Goal: Information Seeking & Learning: Check status

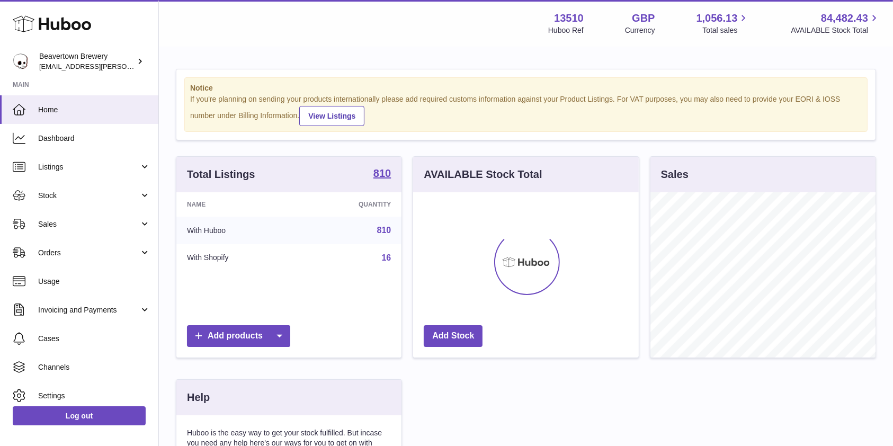
scroll to position [165, 225]
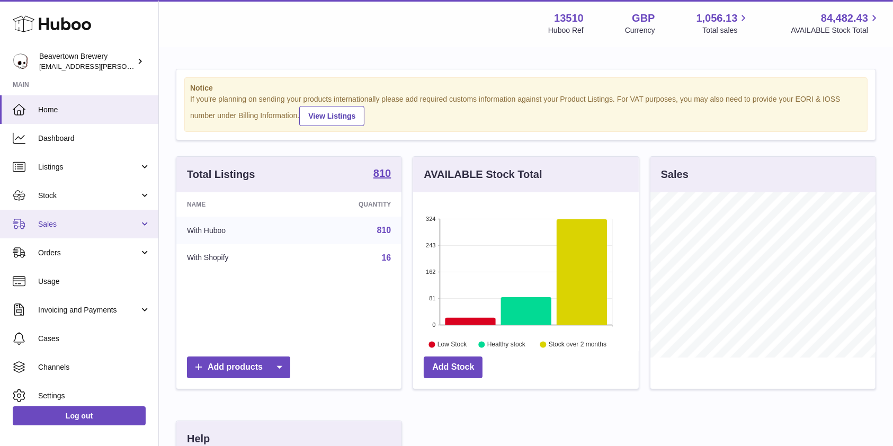
click at [60, 222] on span "Sales" at bounding box center [88, 224] width 101 height 10
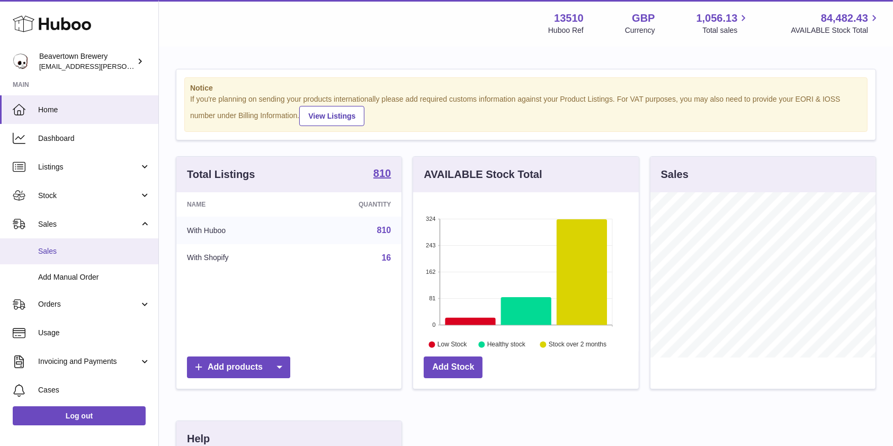
click at [59, 250] on span "Sales" at bounding box center [94, 251] width 112 height 10
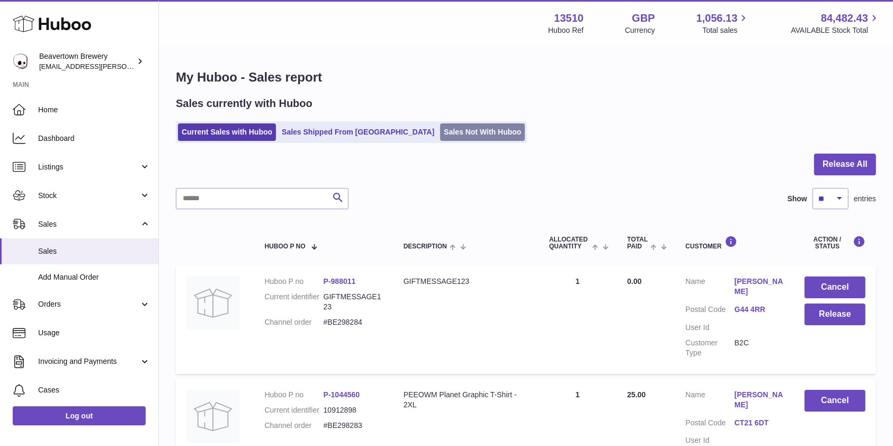
click at [440, 131] on link "Sales Not With Huboo" at bounding box center [482, 131] width 85 height 17
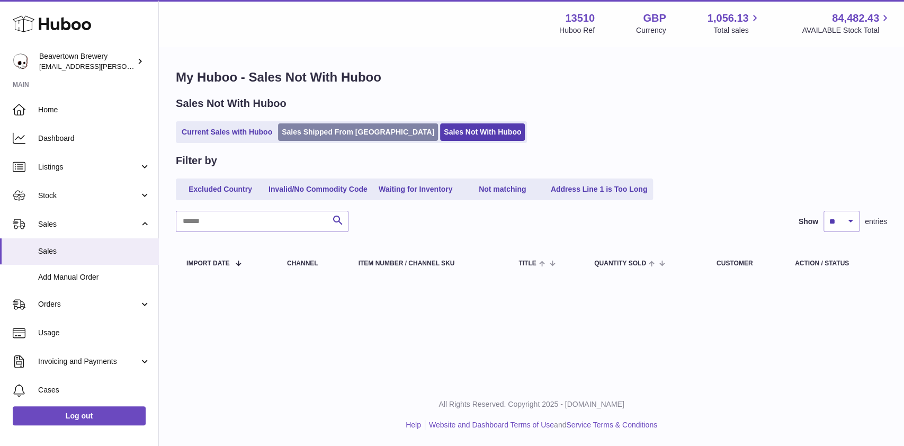
click at [312, 131] on link "Sales Shipped From Huboo" at bounding box center [358, 131] width 160 height 17
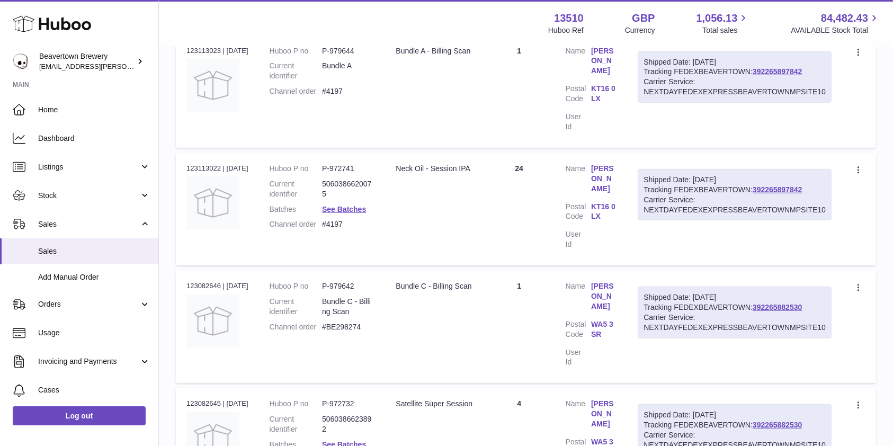
scroll to position [256, 0]
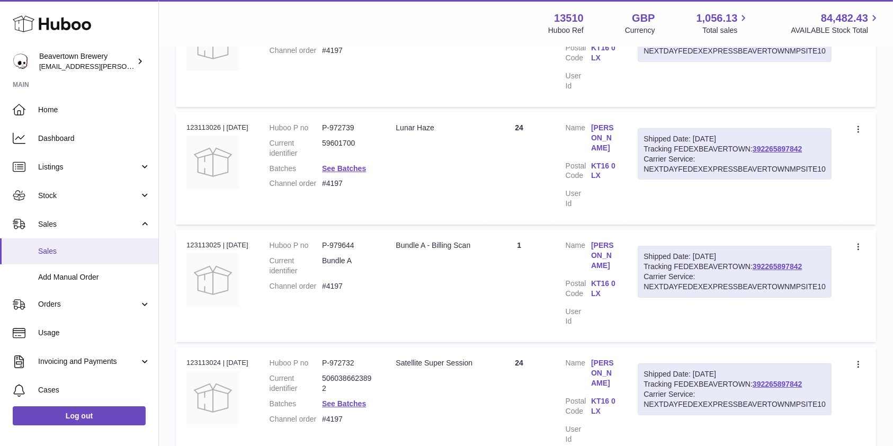
click at [91, 243] on link "Sales" at bounding box center [79, 251] width 158 height 26
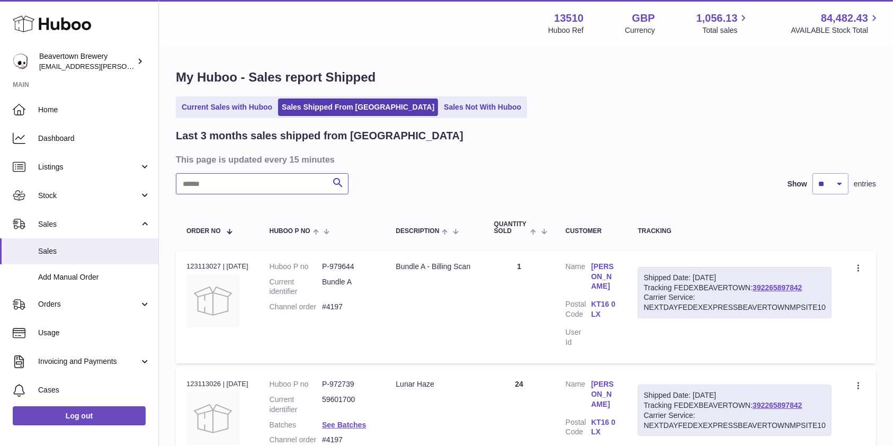
click at [199, 186] on input "text" at bounding box center [262, 183] width 173 height 21
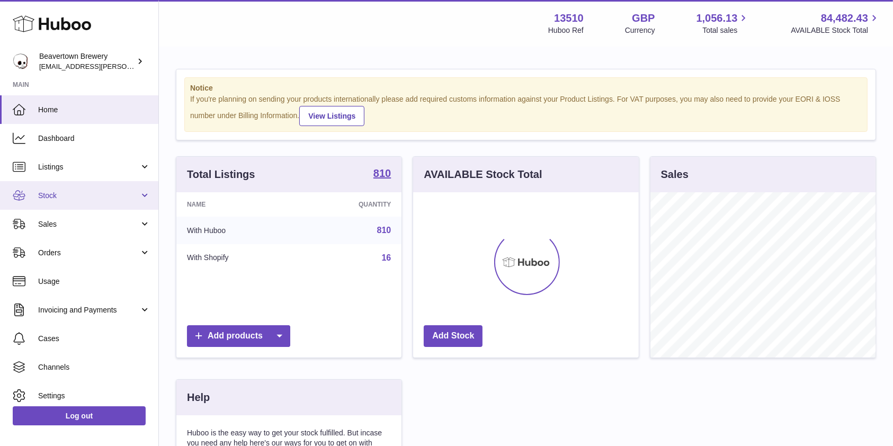
scroll to position [165, 225]
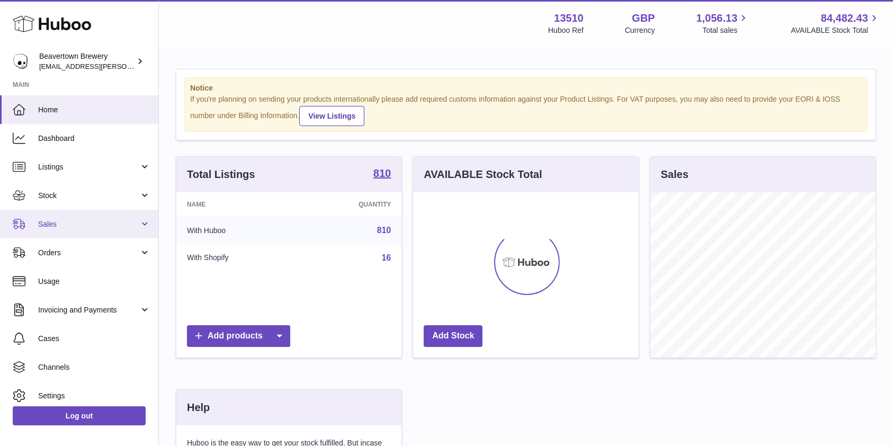
click at [48, 216] on link "Sales" at bounding box center [79, 224] width 158 height 29
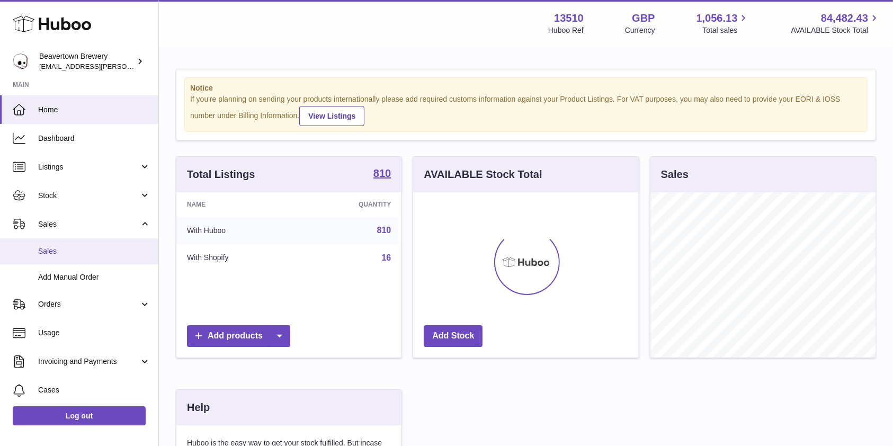
click at [48, 252] on span "Sales" at bounding box center [94, 251] width 112 height 10
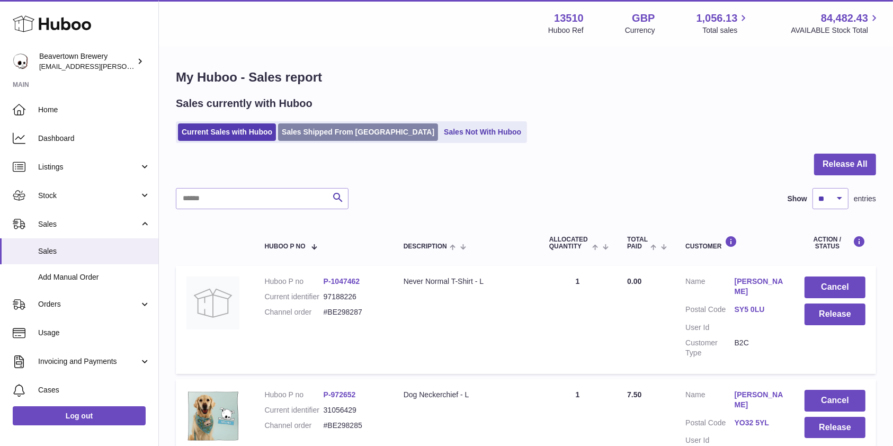
click at [320, 133] on link "Sales Shipped From [GEOGRAPHIC_DATA]" at bounding box center [358, 131] width 160 height 17
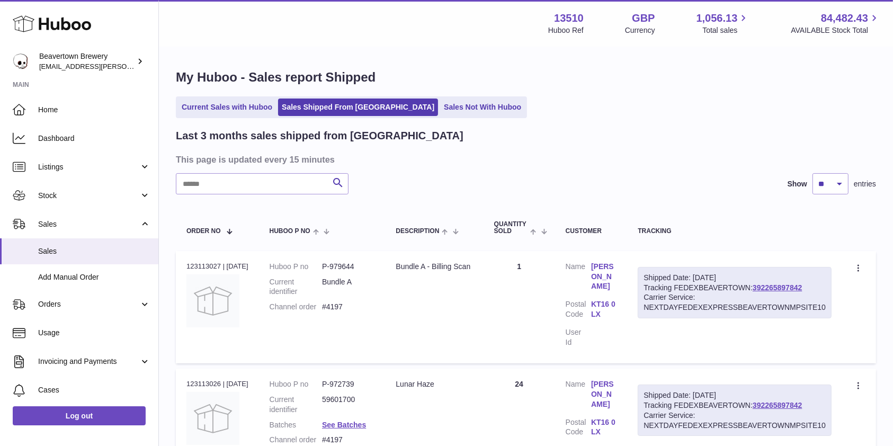
click at [212, 181] on input "text" at bounding box center [262, 183] width 173 height 21
type input "**********"
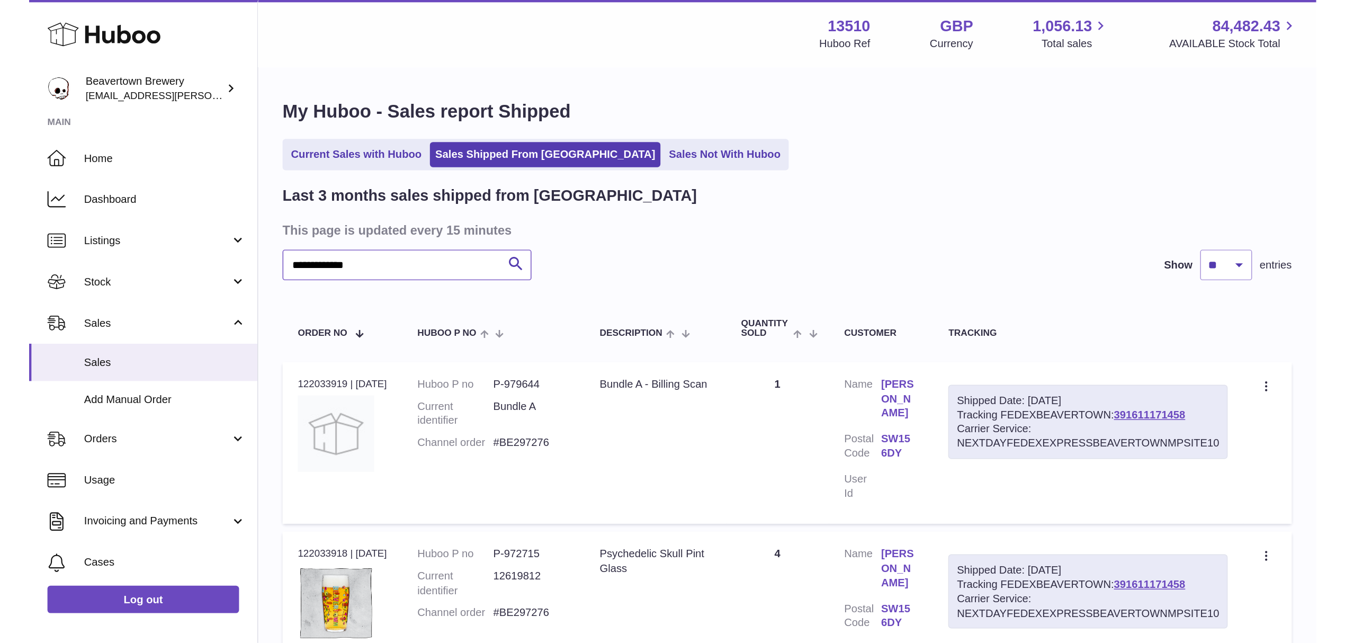
scroll to position [3, 0]
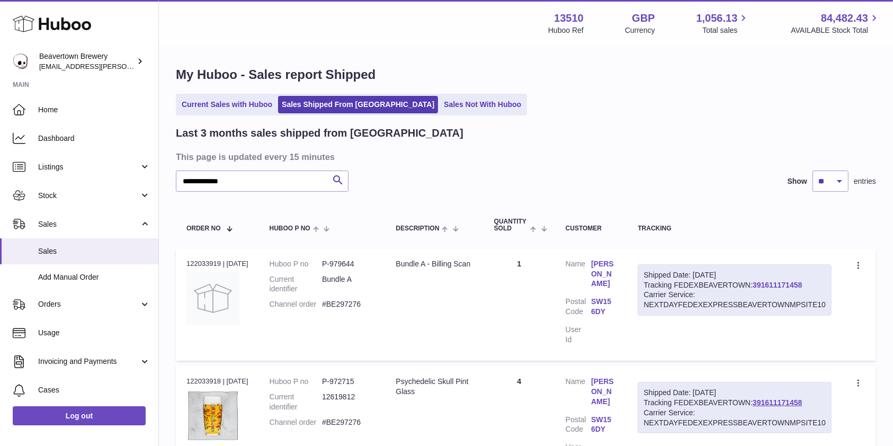
click at [792, 281] on link "391611171458" at bounding box center [776, 285] width 49 height 8
